Goal: Participate in discussion: Engage in conversation with other users on a specific topic

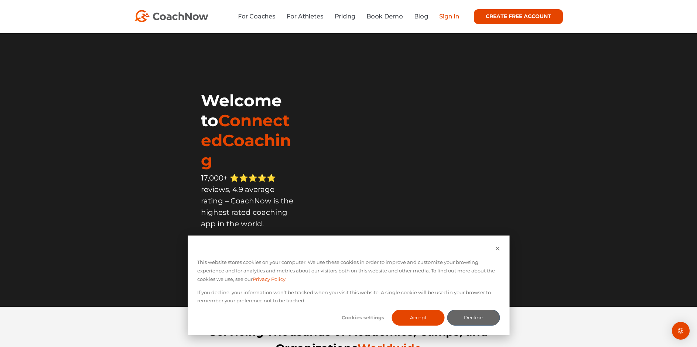
click at [442, 16] on link "Sign In" at bounding box center [449, 16] width 20 height 7
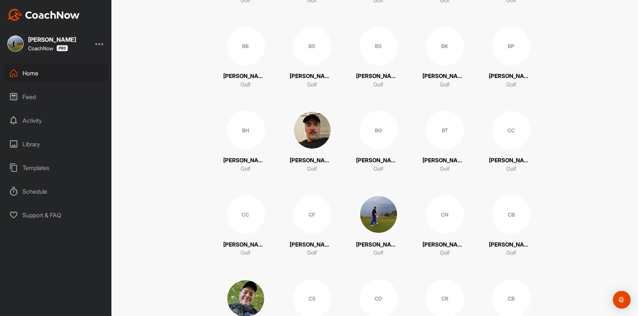
scroll to position [402, 0]
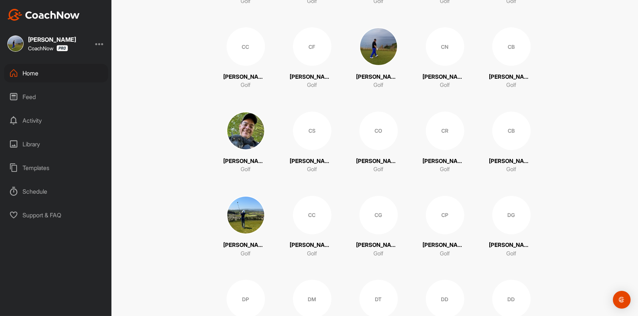
click at [443, 53] on div "CN" at bounding box center [445, 46] width 38 height 38
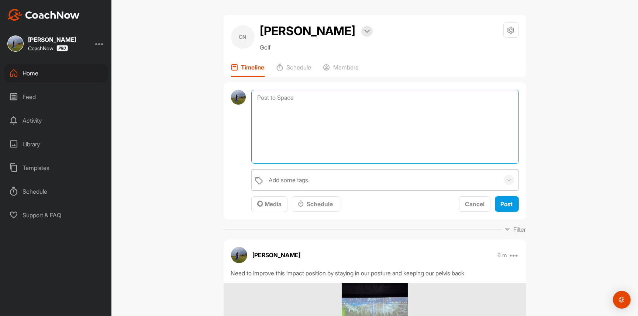
click at [281, 101] on textarea at bounding box center [384, 127] width 267 height 74
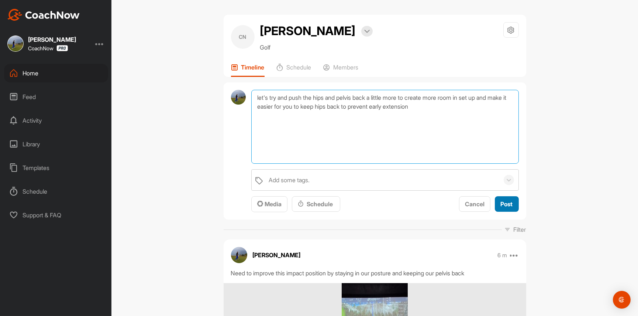
type textarea "let's try and push the hips and pelvis back a little more to create more room i…"
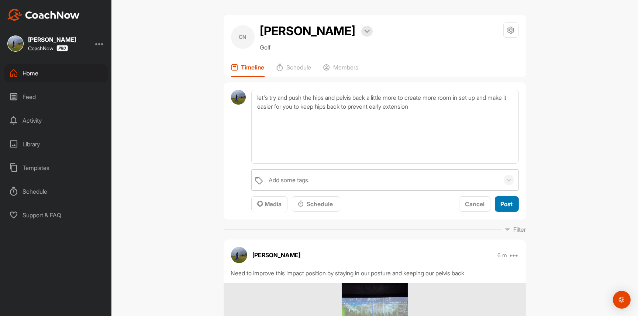
click at [501, 199] on div "Post" at bounding box center [507, 203] width 12 height 9
